Goal: Find specific page/section: Find specific page/section

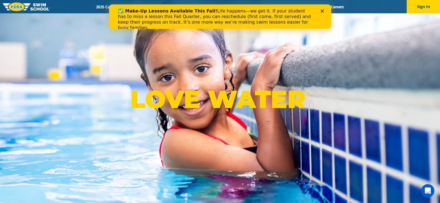
click at [321, 12] on polygon "Close" at bounding box center [321, 10] width 3 height 3
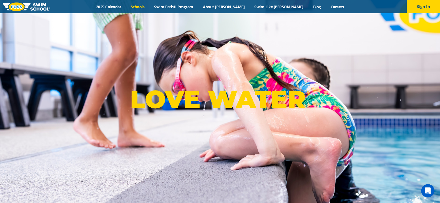
click at [149, 7] on link "Schools" at bounding box center [137, 6] width 23 height 5
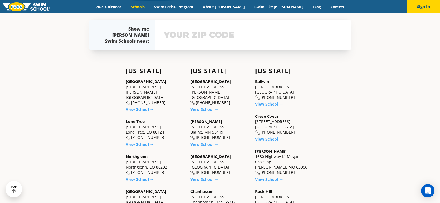
click at [202, 36] on input "text" at bounding box center [252, 35] width 181 height 16
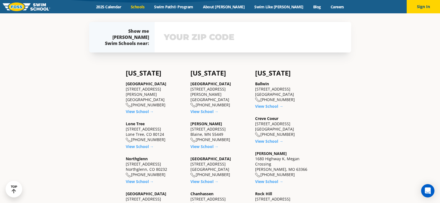
scroll to position [128, 0]
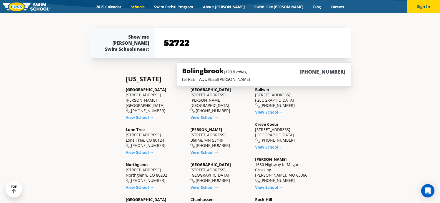
type input "52722"
